Goal: Task Accomplishment & Management: Manage account settings

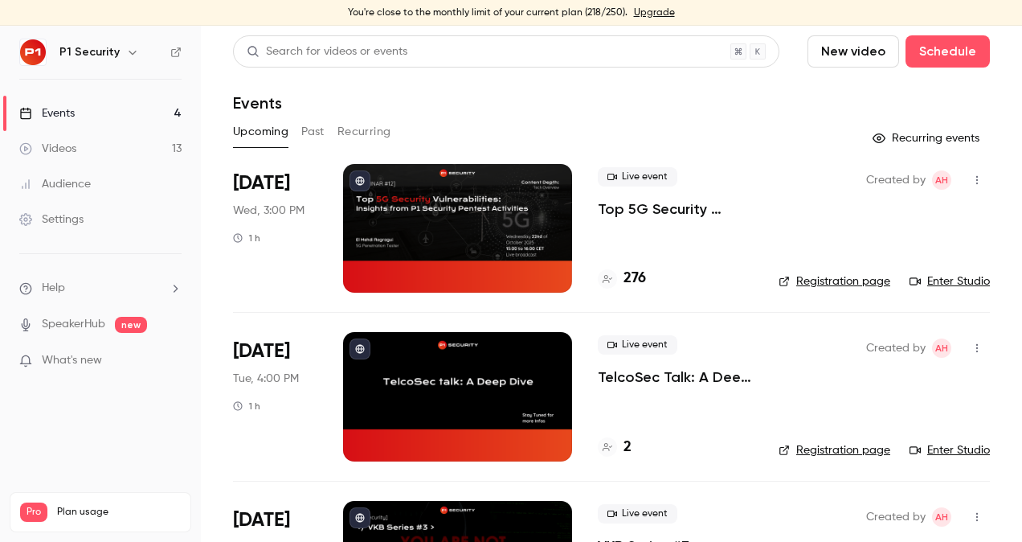
click at [672, 211] on p "Top 5G Security Vulnerabilities: Insights from P1 Security Pentest Activities" at bounding box center [675, 208] width 155 height 19
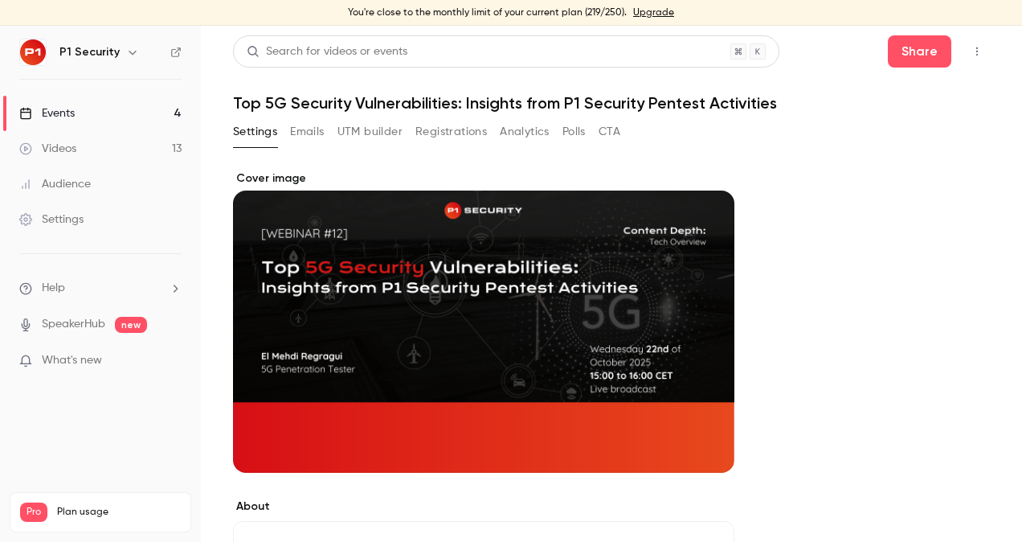
click at [465, 126] on button "Registrations" at bounding box center [451, 132] width 72 height 26
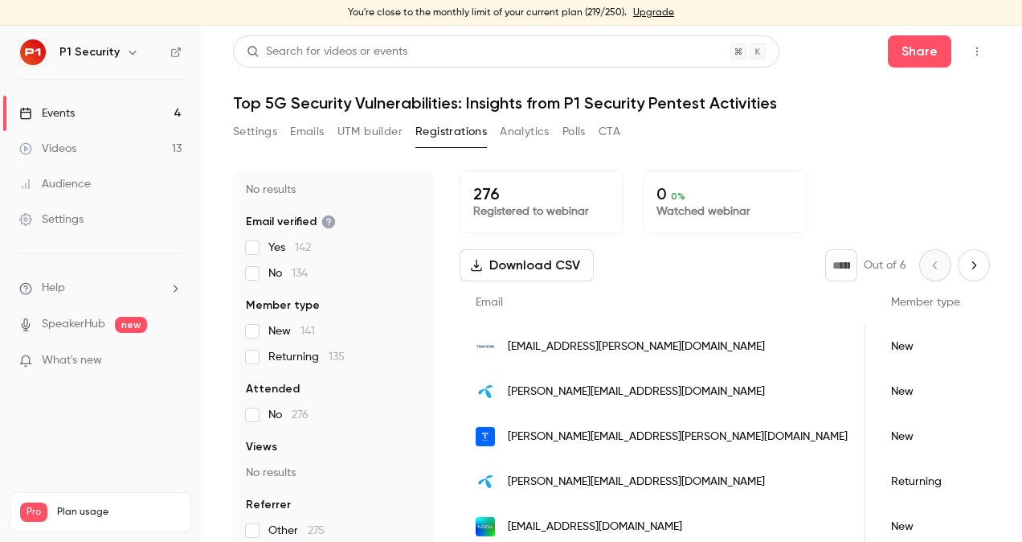
click at [965, 267] on icon "Next page" at bounding box center [974, 265] width 18 height 13
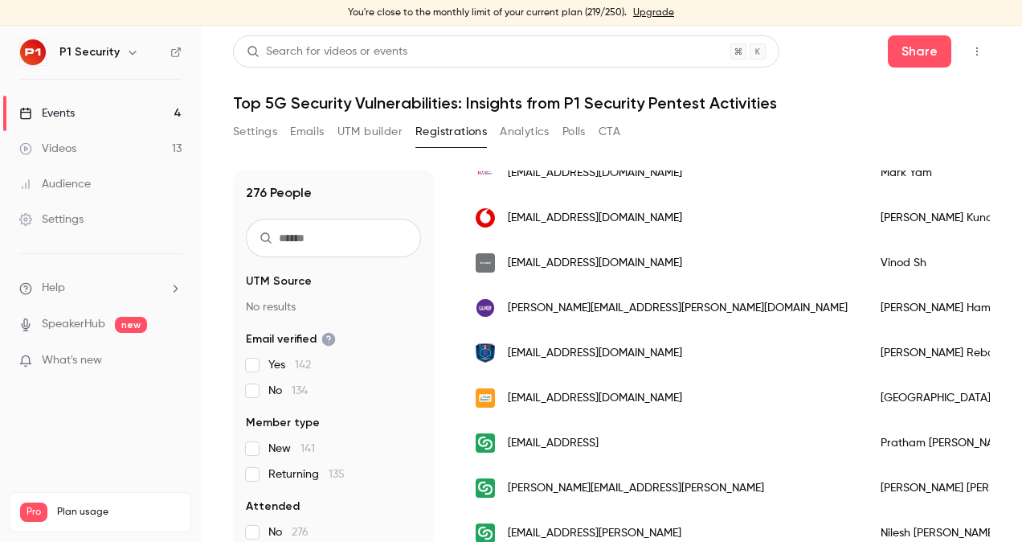
scroll to position [714, 0]
click at [865, 304] on div "Ahmed Hamed" at bounding box center [983, 306] width 236 height 45
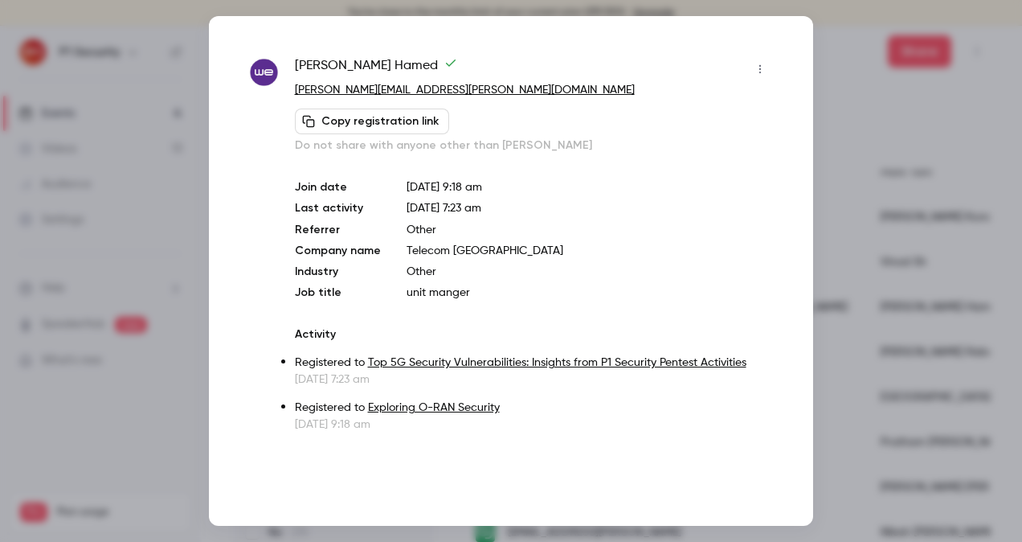
click at [789, 304] on div "Ahmed Hamed ahmed.hamed@te.eg Copy registration link Do not share with anyone o…" at bounding box center [511, 270] width 604 height 509
drag, startPoint x: 789, startPoint y: 304, endPoint x: 874, endPoint y: 363, distance: 103.9
click at [874, 363] on div at bounding box center [511, 271] width 1022 height 542
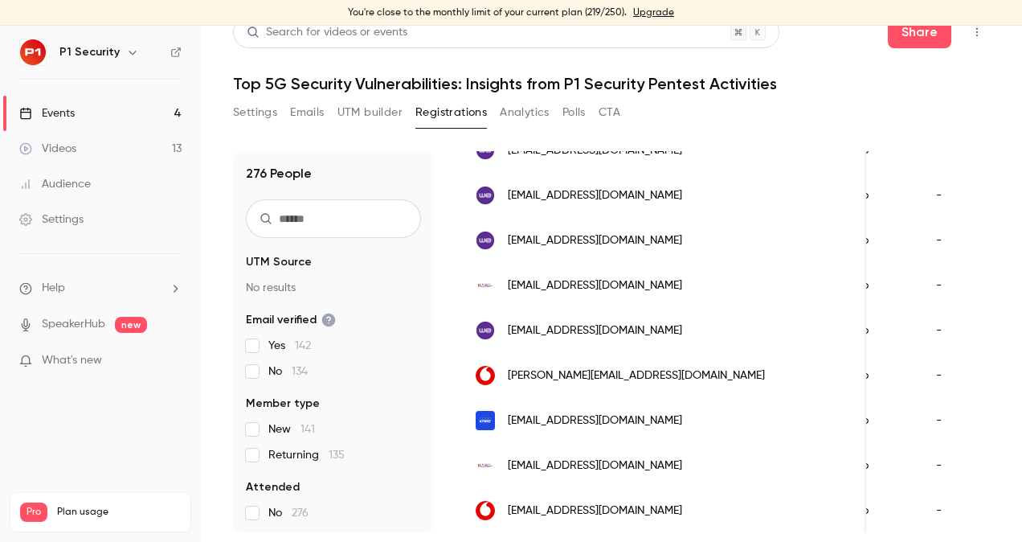
scroll to position [0, 0]
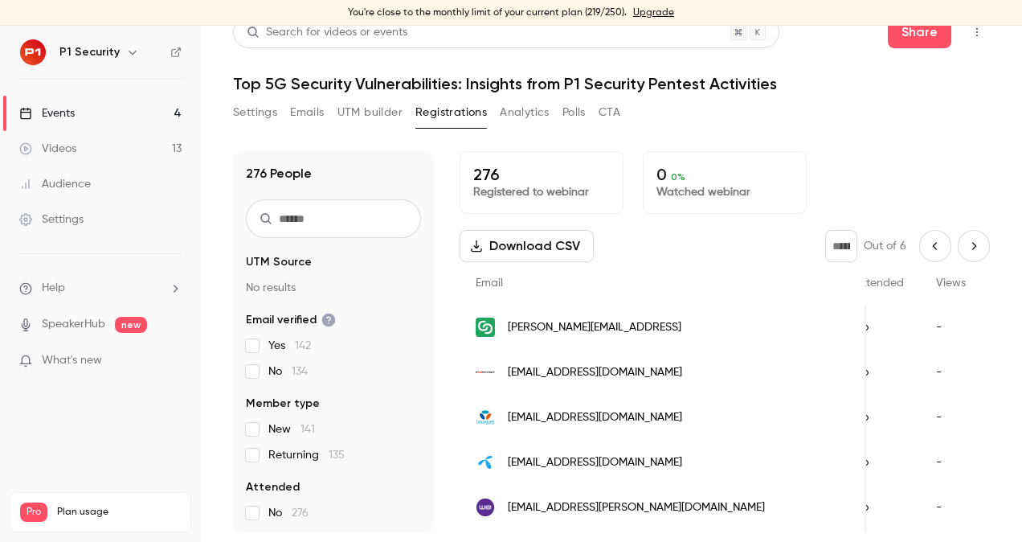
click at [965, 247] on icon "Next page" at bounding box center [974, 245] width 18 height 13
type input "*"
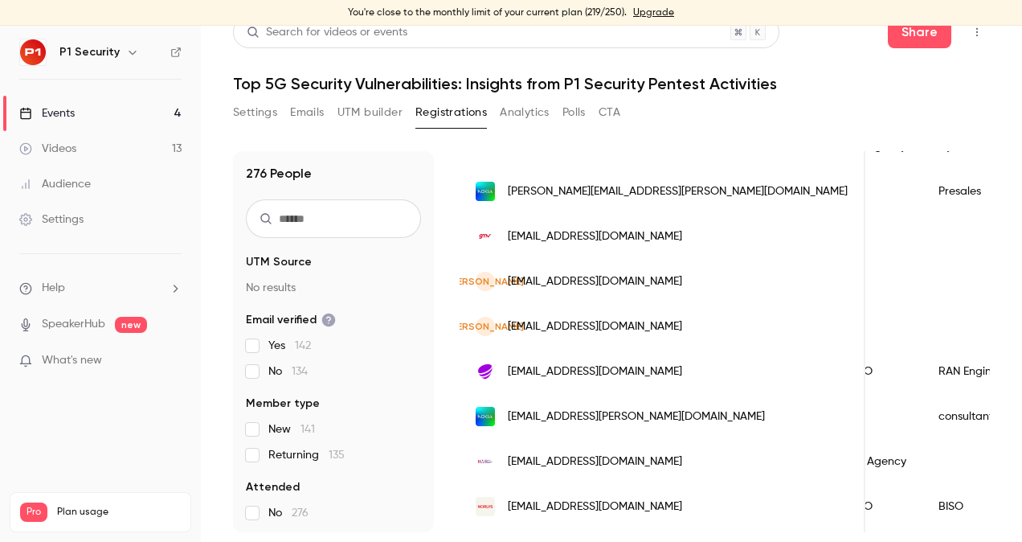
scroll to position [0, 685]
click at [585, 299] on div "JA bapivec780@fintehs.com" at bounding box center [663, 281] width 406 height 45
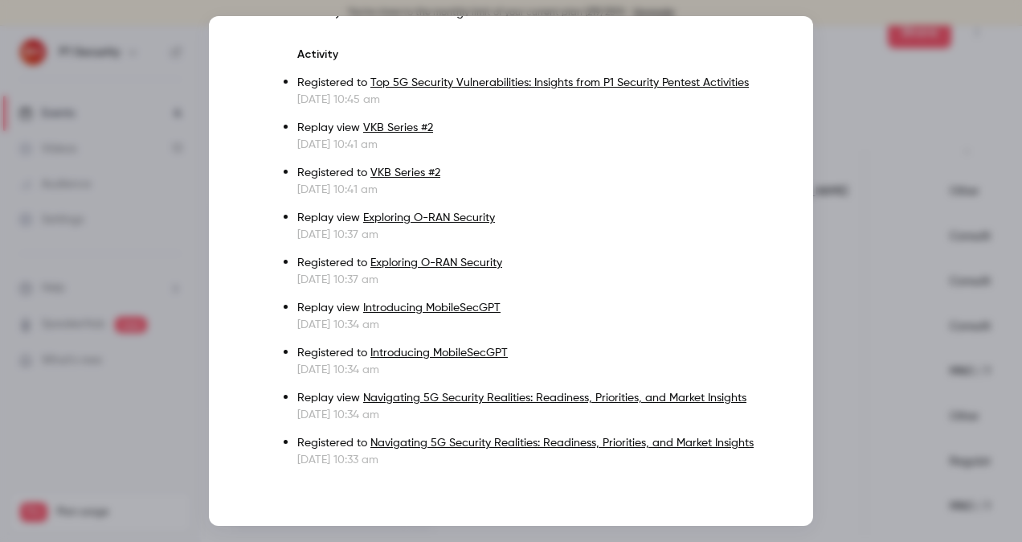
scroll to position [0, 0]
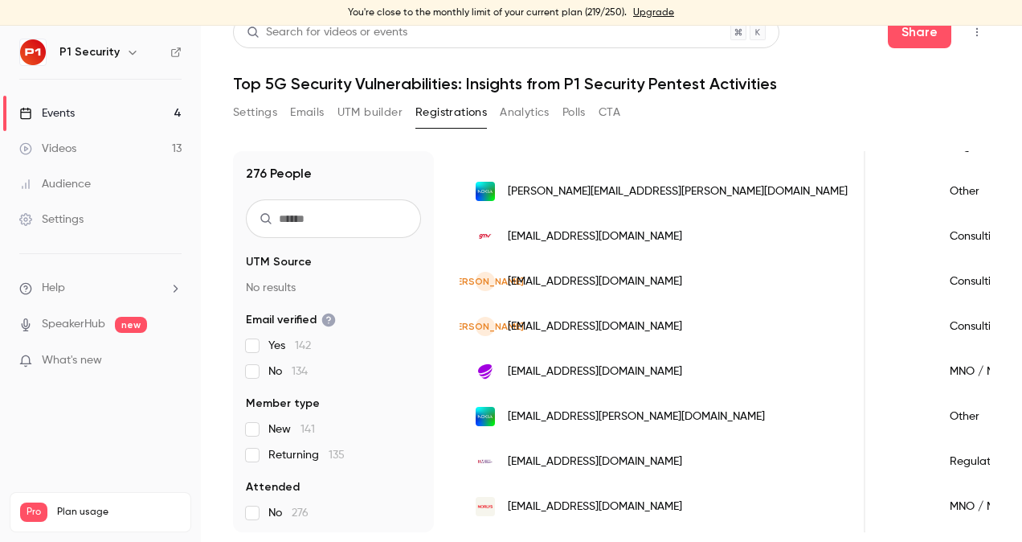
click at [522, 325] on span "tapib59338@erynka.com" at bounding box center [595, 326] width 174 height 17
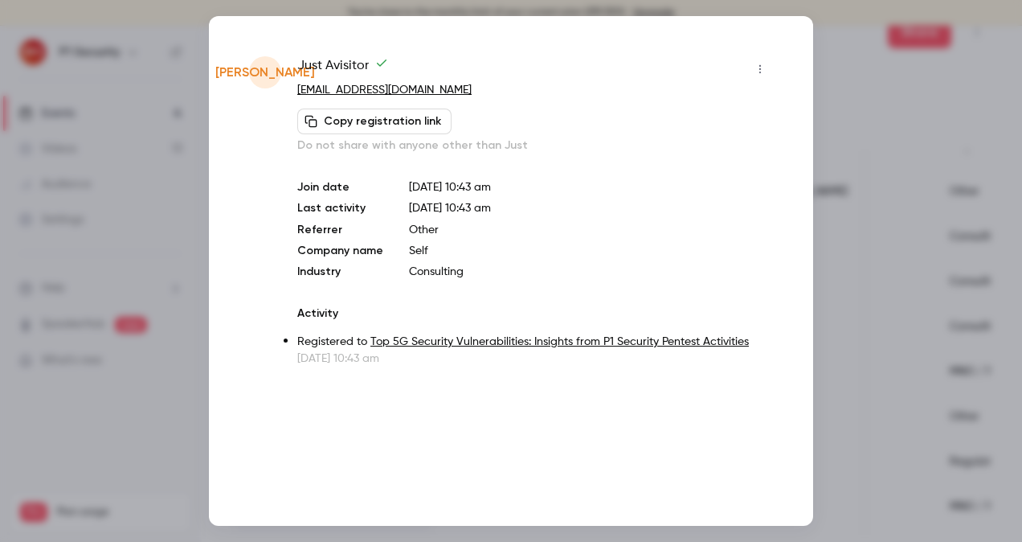
click at [759, 67] on icon "button" at bounding box center [760, 68] width 13 height 11
click at [688, 154] on div "Remove registration" at bounding box center [699, 152] width 122 height 16
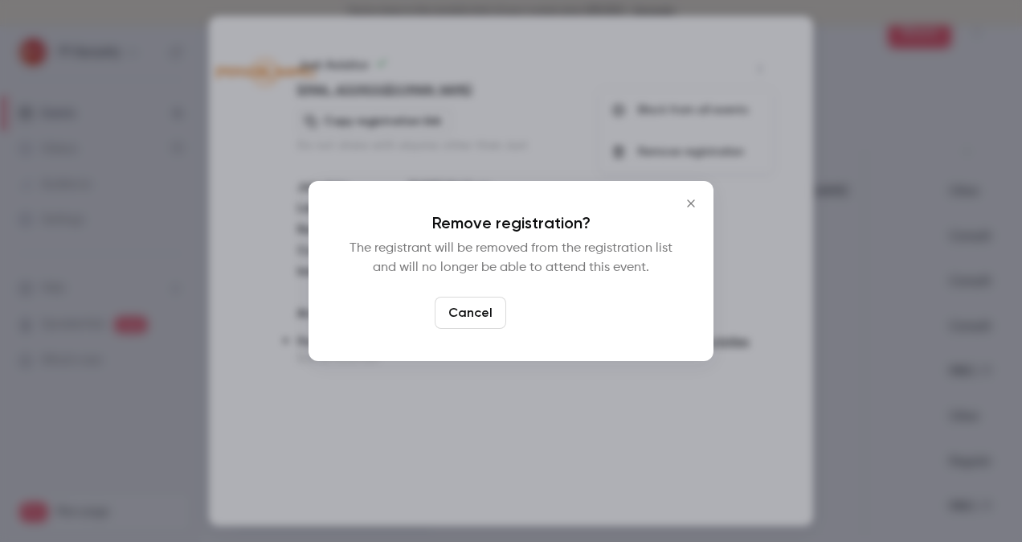
click at [569, 313] on button "Confirm" at bounding box center [551, 312] width 76 height 32
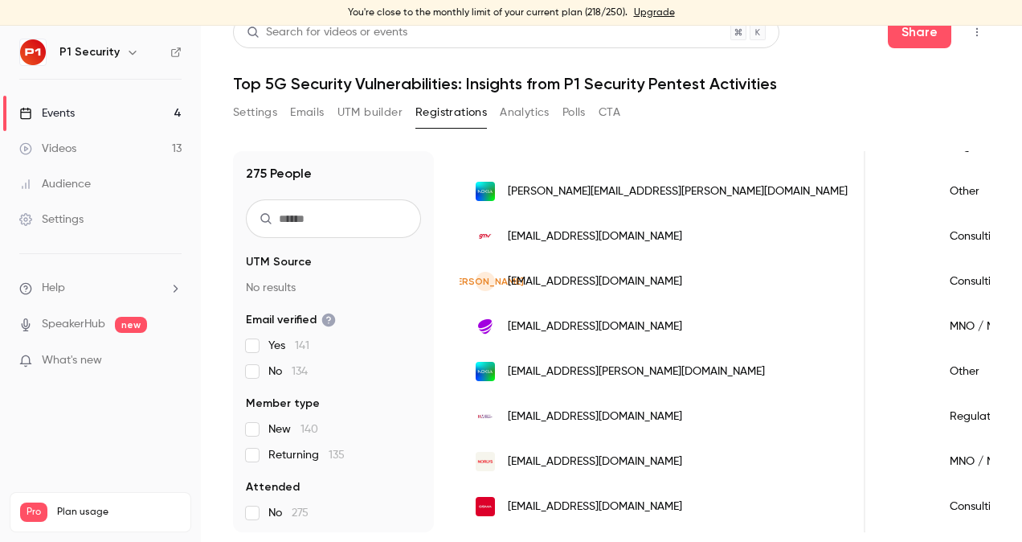
click at [596, 287] on span "bapivec780@fintehs.com" at bounding box center [595, 281] width 174 height 17
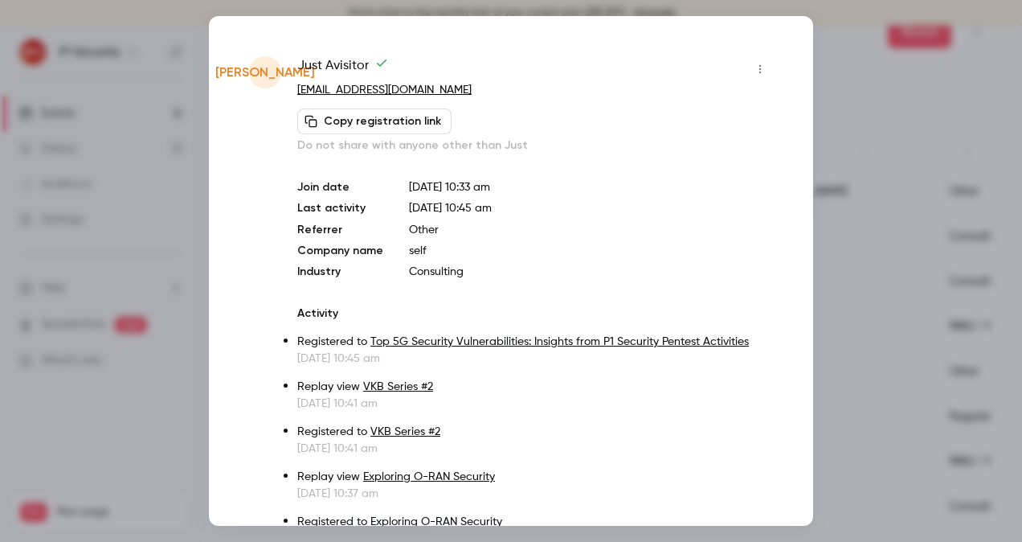
click at [747, 68] on button "button" at bounding box center [760, 69] width 26 height 26
click at [645, 223] on div at bounding box center [511, 271] width 1022 height 542
click at [740, 85] on p "bapivec780@fintehs.com" at bounding box center [535, 90] width 476 height 17
click at [754, 74] on icon "button" at bounding box center [760, 68] width 13 height 11
click at [689, 153] on div "Remove registration" at bounding box center [687, 152] width 122 height 16
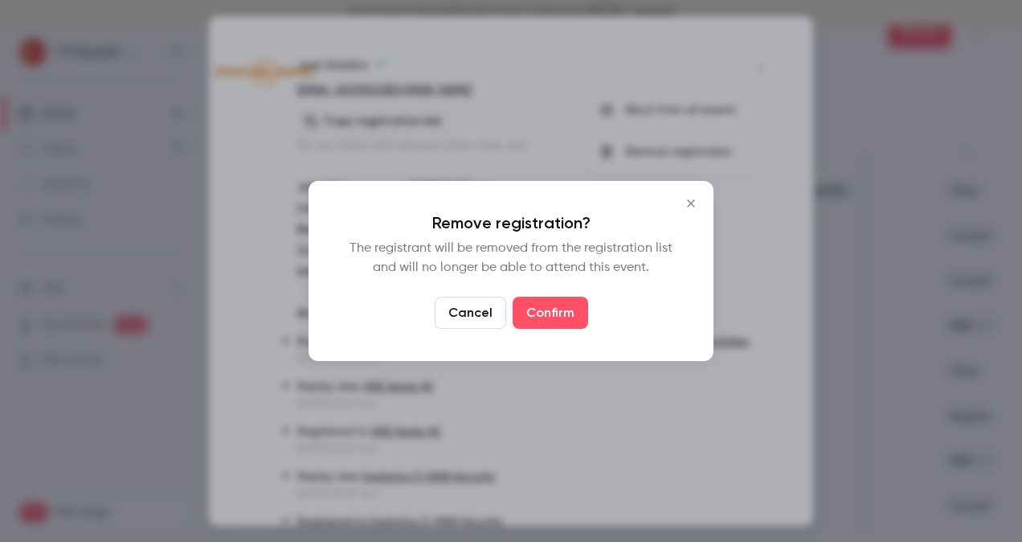
click at [479, 313] on button "Cancel" at bounding box center [471, 312] width 72 height 32
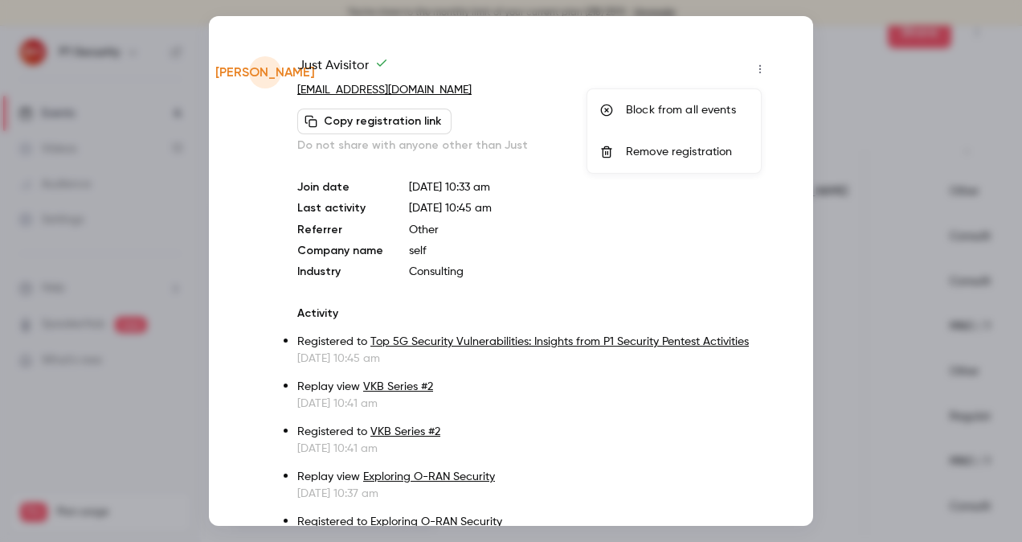
click at [727, 95] on li "Block from all events" at bounding box center [674, 110] width 174 height 42
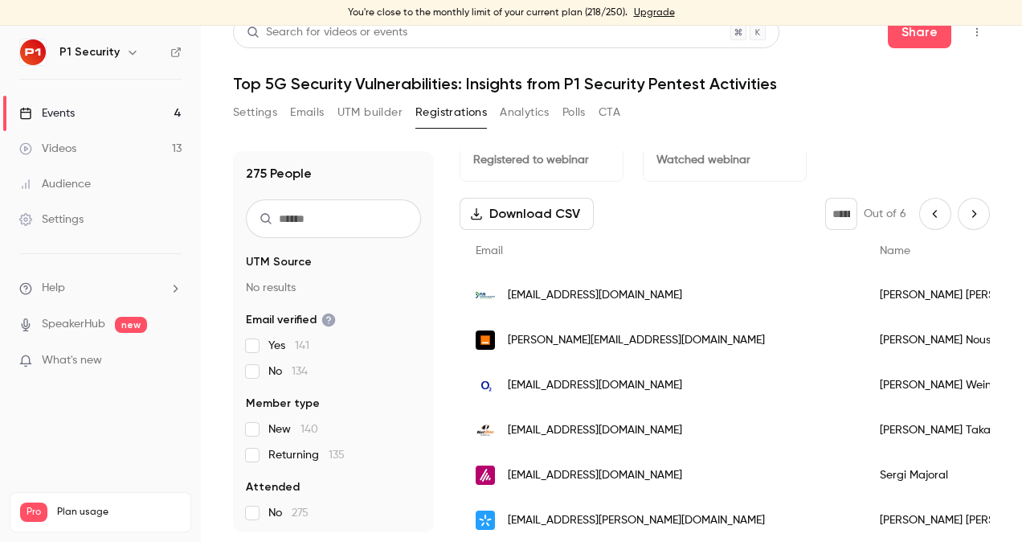
scroll to position [29, 0]
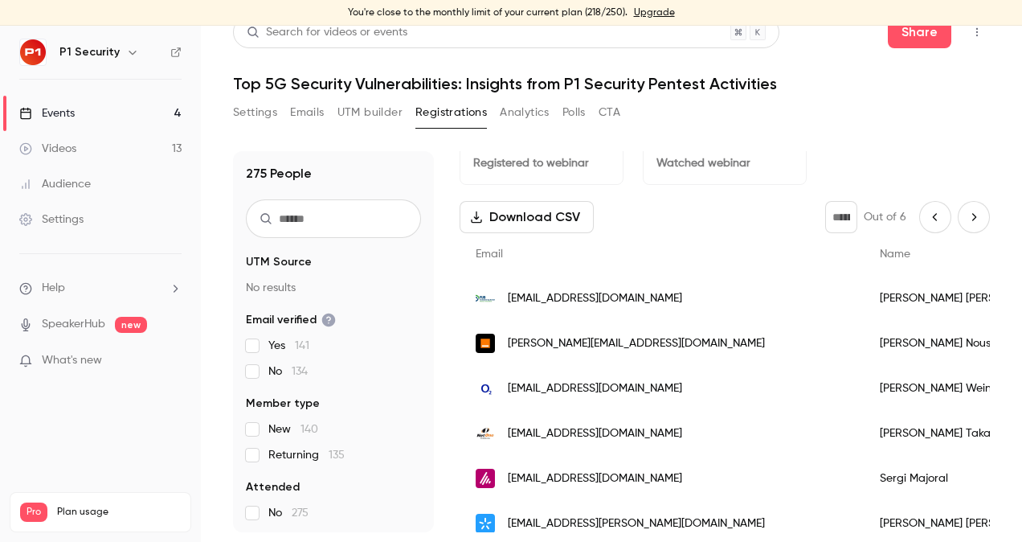
click at [965, 222] on icon "Next page" at bounding box center [974, 217] width 18 height 13
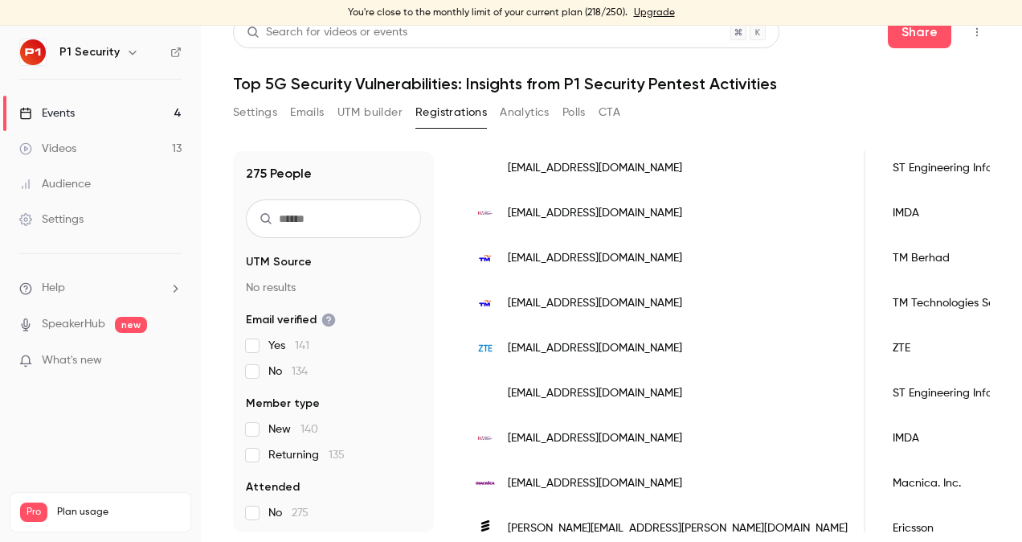
scroll to position [2035, 0]
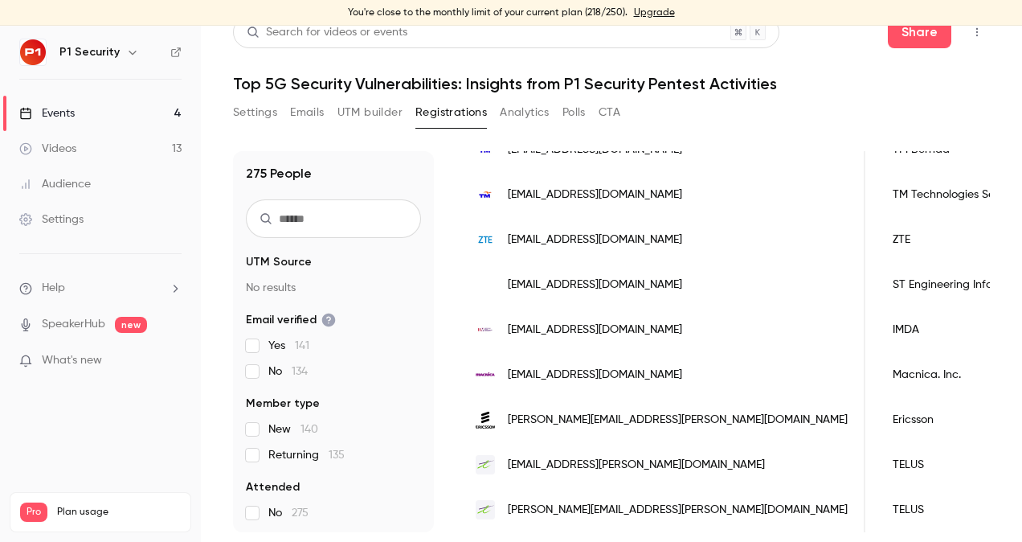
drag, startPoint x: 765, startPoint y: 108, endPoint x: 794, endPoint y: 247, distance: 142.0
click at [794, 247] on section "Settings Emails UTM builder Registrations Analytics Polls CTA 275 People UTM So…" at bounding box center [611, 316] width 757 height 432
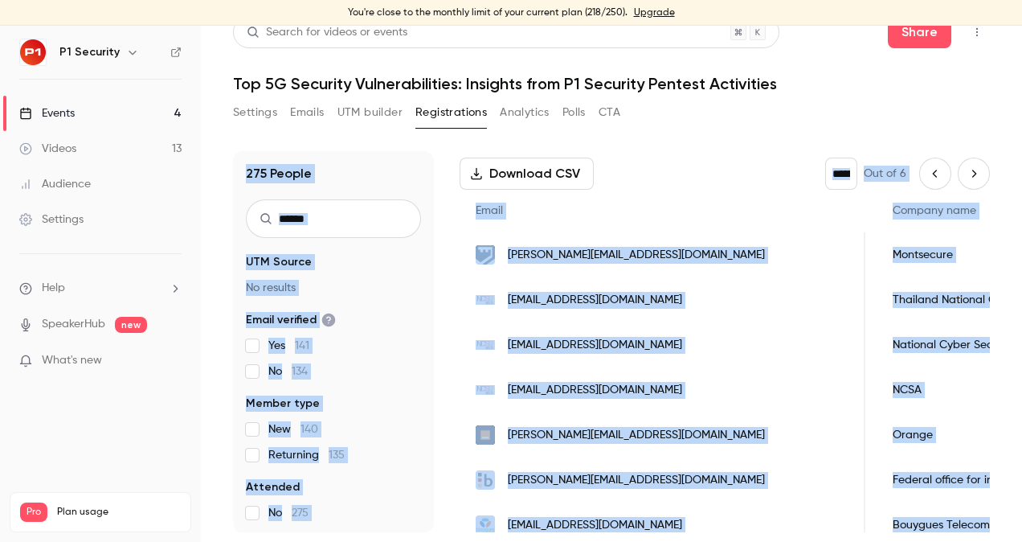
scroll to position [0, 0]
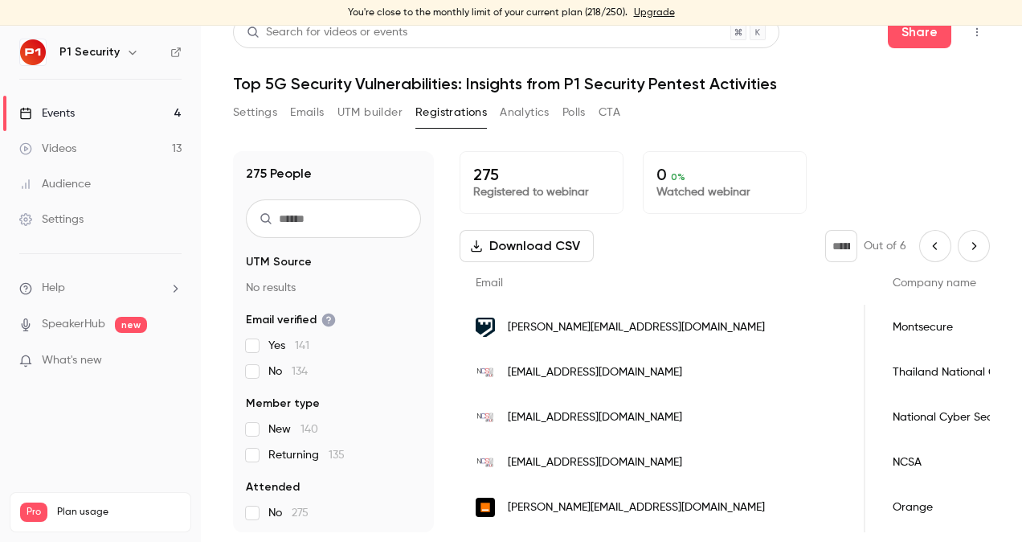
click at [799, 112] on div "Settings Emails UTM builder Registrations Analytics Polls CTA" at bounding box center [611, 116] width 757 height 32
click at [958, 253] on button "Next page" at bounding box center [974, 246] width 32 height 32
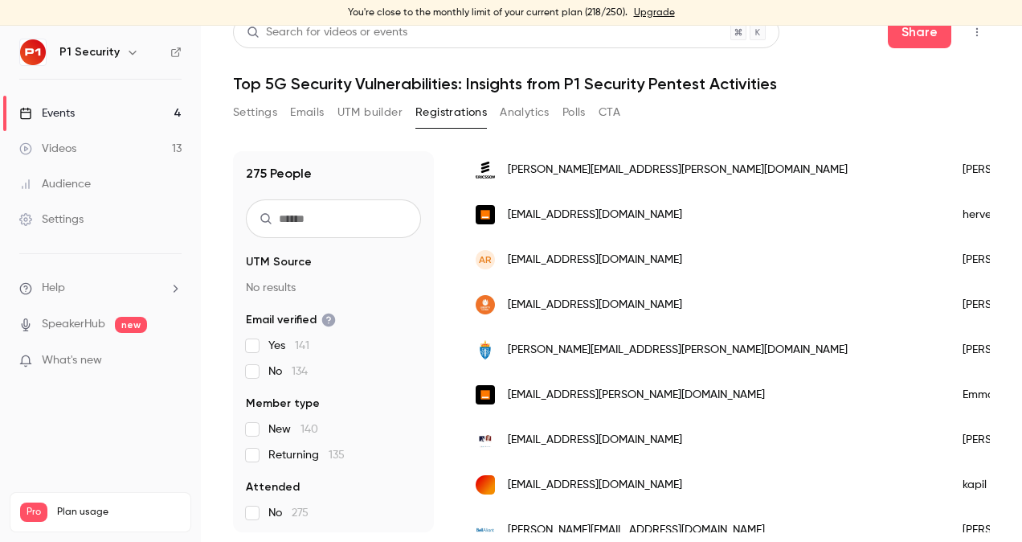
click at [587, 259] on span "ar@bluebox-security.de" at bounding box center [595, 260] width 174 height 17
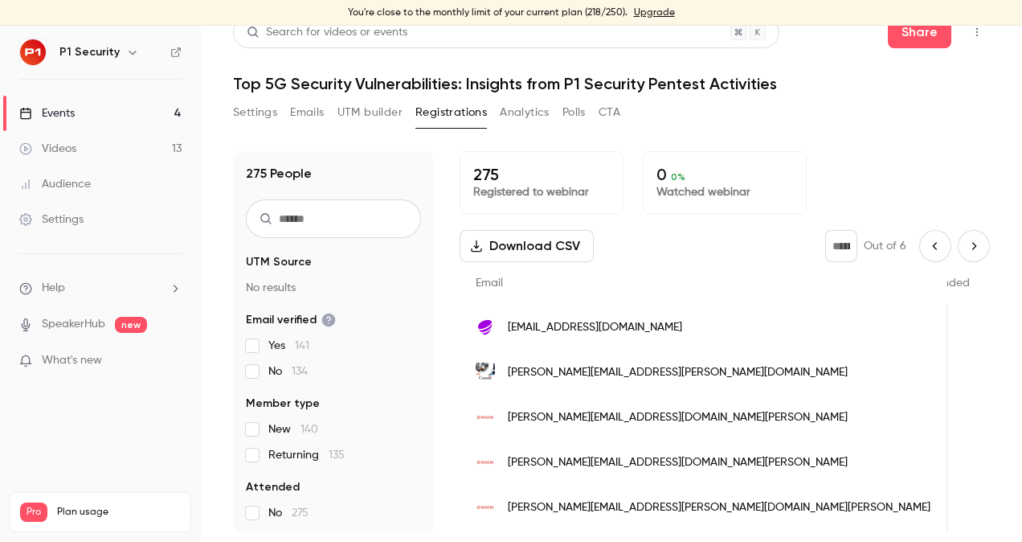
click at [965, 242] on icon "Next page" at bounding box center [974, 245] width 18 height 13
type input "*"
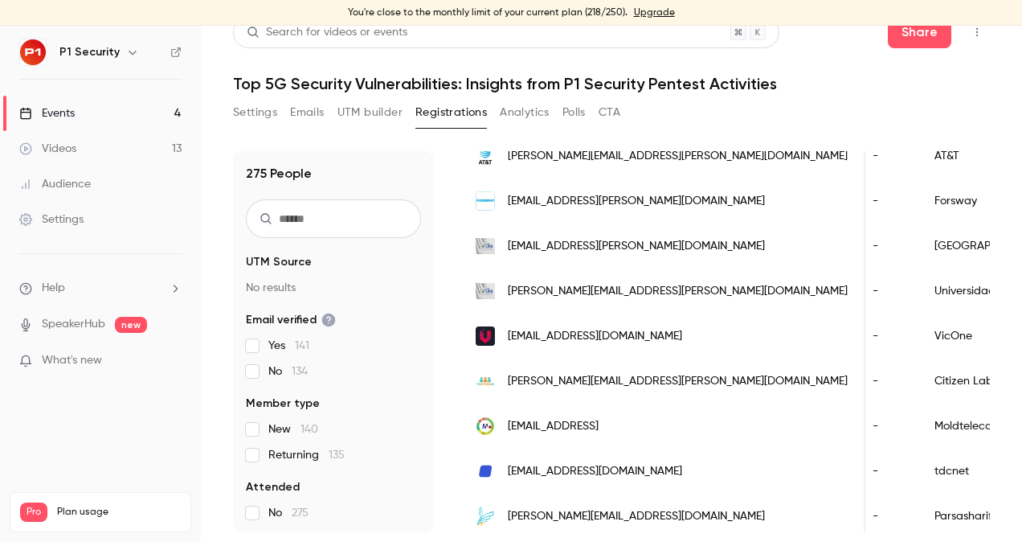
scroll to position [910, 0]
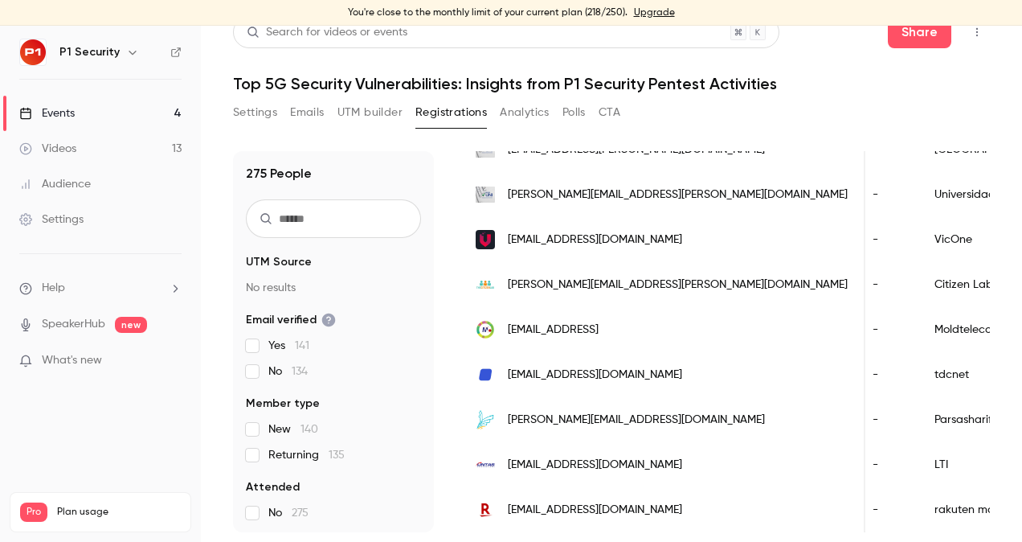
click at [75, 125] on link "Events 4" at bounding box center [100, 113] width 201 height 35
